Goal: Task Accomplishment & Management: Manage account settings

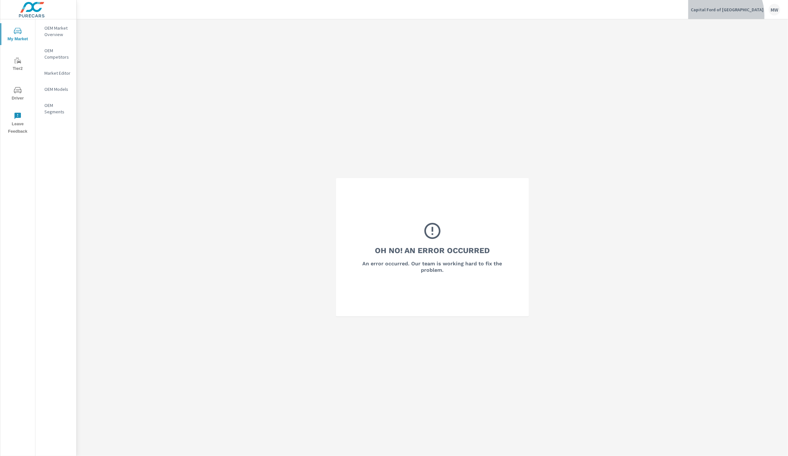
click at [735, 15] on button "Capital Ford of Wilmington MW" at bounding box center [736, 9] width 95 height 19
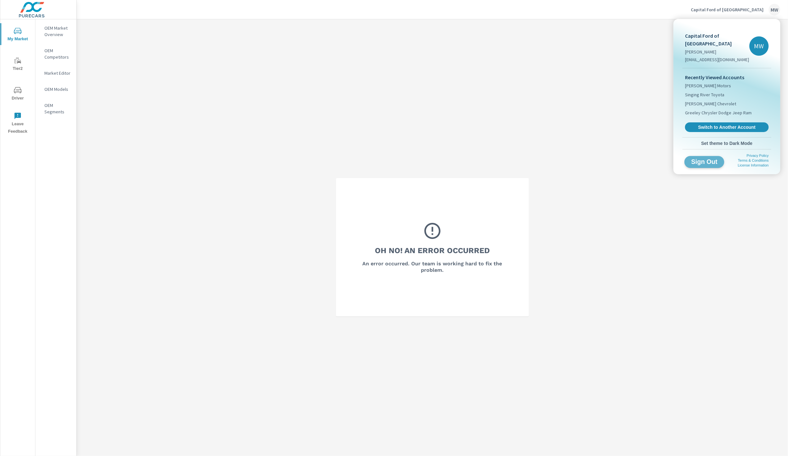
click at [696, 156] on button "Sign Out" at bounding box center [705, 162] width 40 height 12
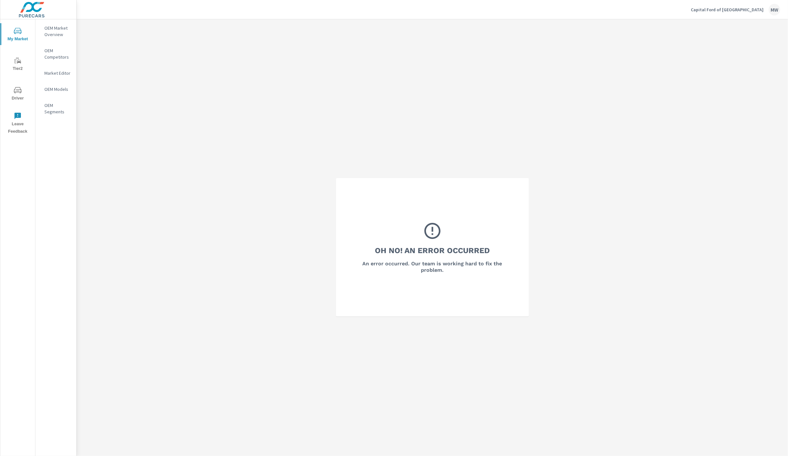
click at [749, 8] on p "Capital Ford of Wilmington" at bounding box center [727, 10] width 73 height 6
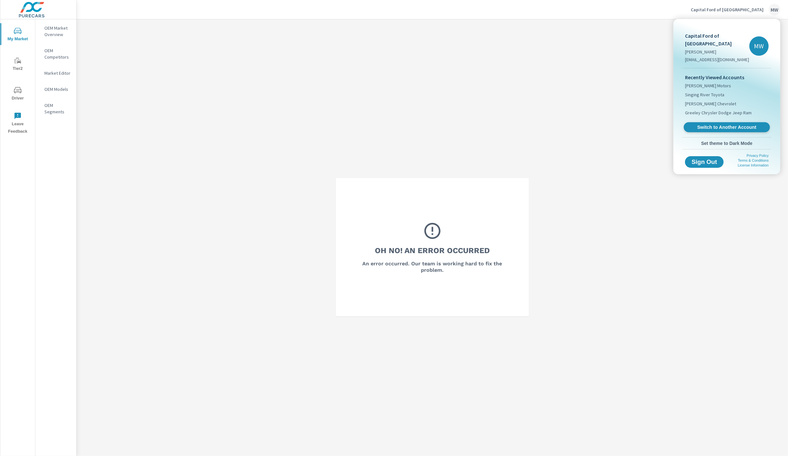
click at [714, 124] on span "Switch to Another Account" at bounding box center [727, 127] width 79 height 6
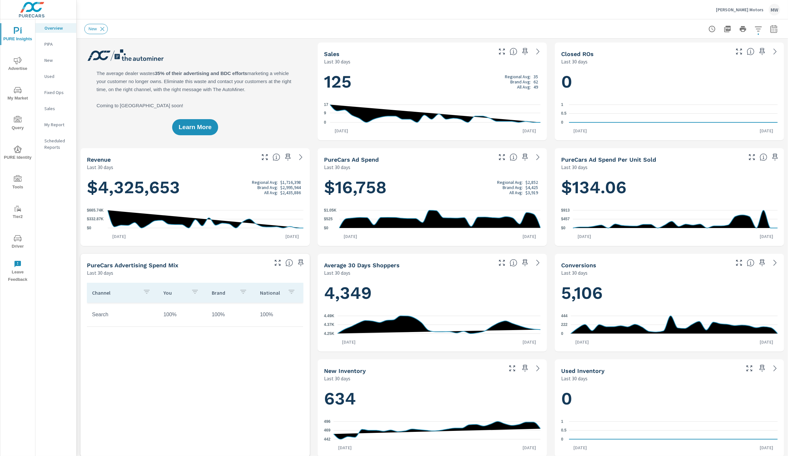
click at [22, 238] on span "Driver" at bounding box center [17, 242] width 31 height 16
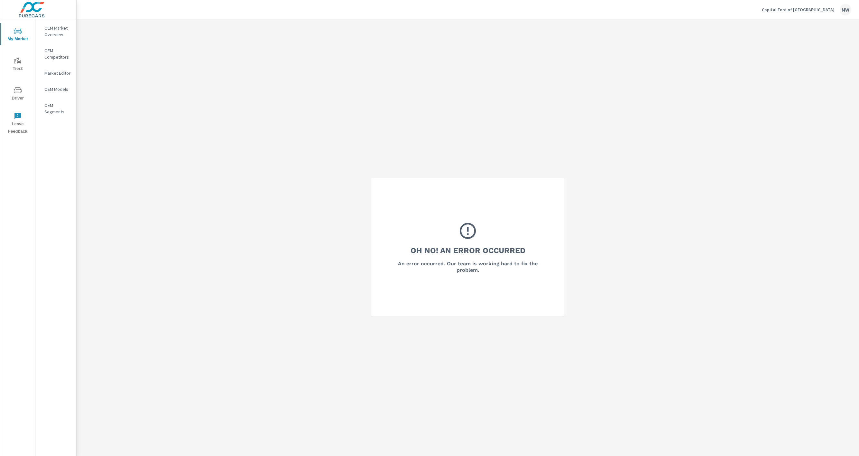
click at [32, 14] on img at bounding box center [31, 10] width 63 height 26
